Goal: Check status: Check status

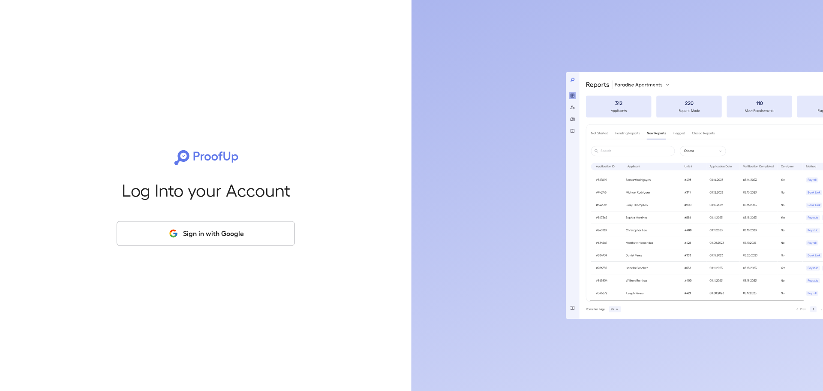
click at [236, 232] on button "Sign in with Google" at bounding box center [206, 233] width 178 height 25
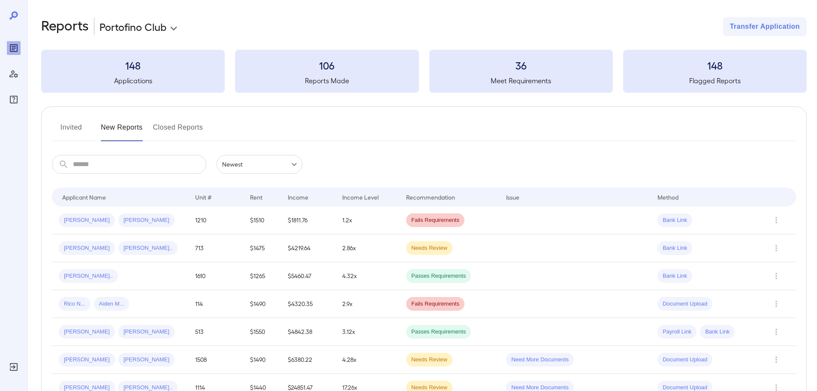
click at [125, 170] on input "text" at bounding box center [139, 164] width 133 height 19
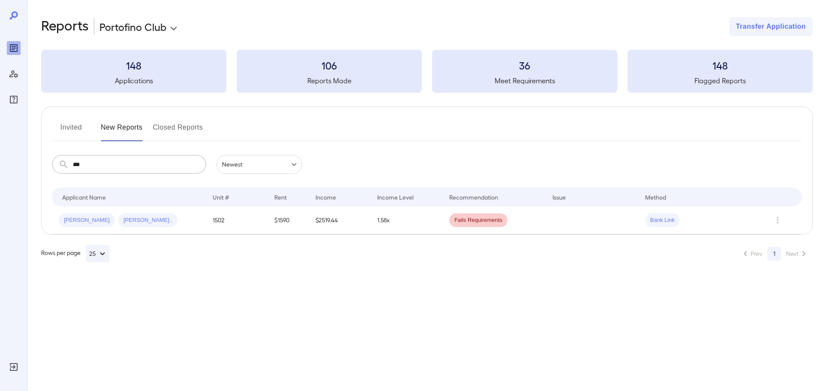
type input "****"
click at [142, 221] on div "[PERSON_NAME] [PERSON_NAME].." at bounding box center [129, 220] width 140 height 14
